Goal: Task Accomplishment & Management: Manage account settings

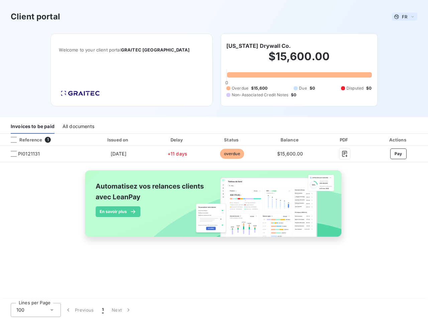
click at [405, 17] on span "FR" at bounding box center [404, 16] width 5 height 5
click at [255, 46] on h6 "[US_STATE] Drywall Co." at bounding box center [258, 46] width 64 height 8
click at [32, 127] on div "Invoices to be paid" at bounding box center [33, 127] width 44 height 14
click at [78, 127] on div "All documents" at bounding box center [79, 127] width 32 height 14
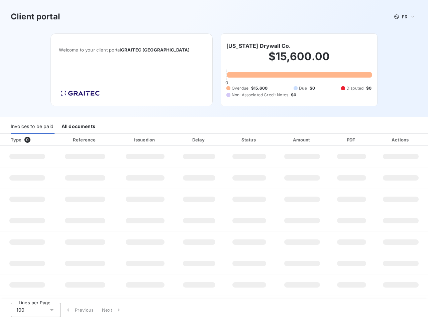
click at [43, 140] on div at bounding box center [40, 139] width 7 height 7
click at [14, 140] on div "Type 0" at bounding box center [30, 139] width 46 height 7
click at [118, 140] on div "Issued on" at bounding box center [145, 139] width 56 height 7
click at [177, 140] on div "Delay" at bounding box center [199, 139] width 46 height 7
click at [232, 140] on div "Status" at bounding box center [249, 139] width 48 height 7
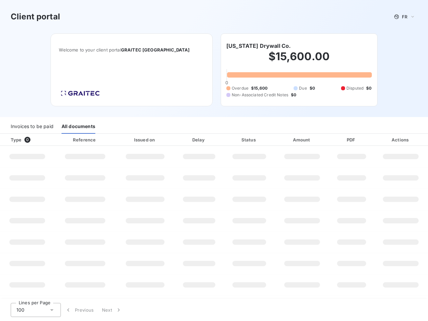
click at [290, 140] on div "Amount" at bounding box center [302, 139] width 52 height 7
